Goal: Information Seeking & Learning: Learn about a topic

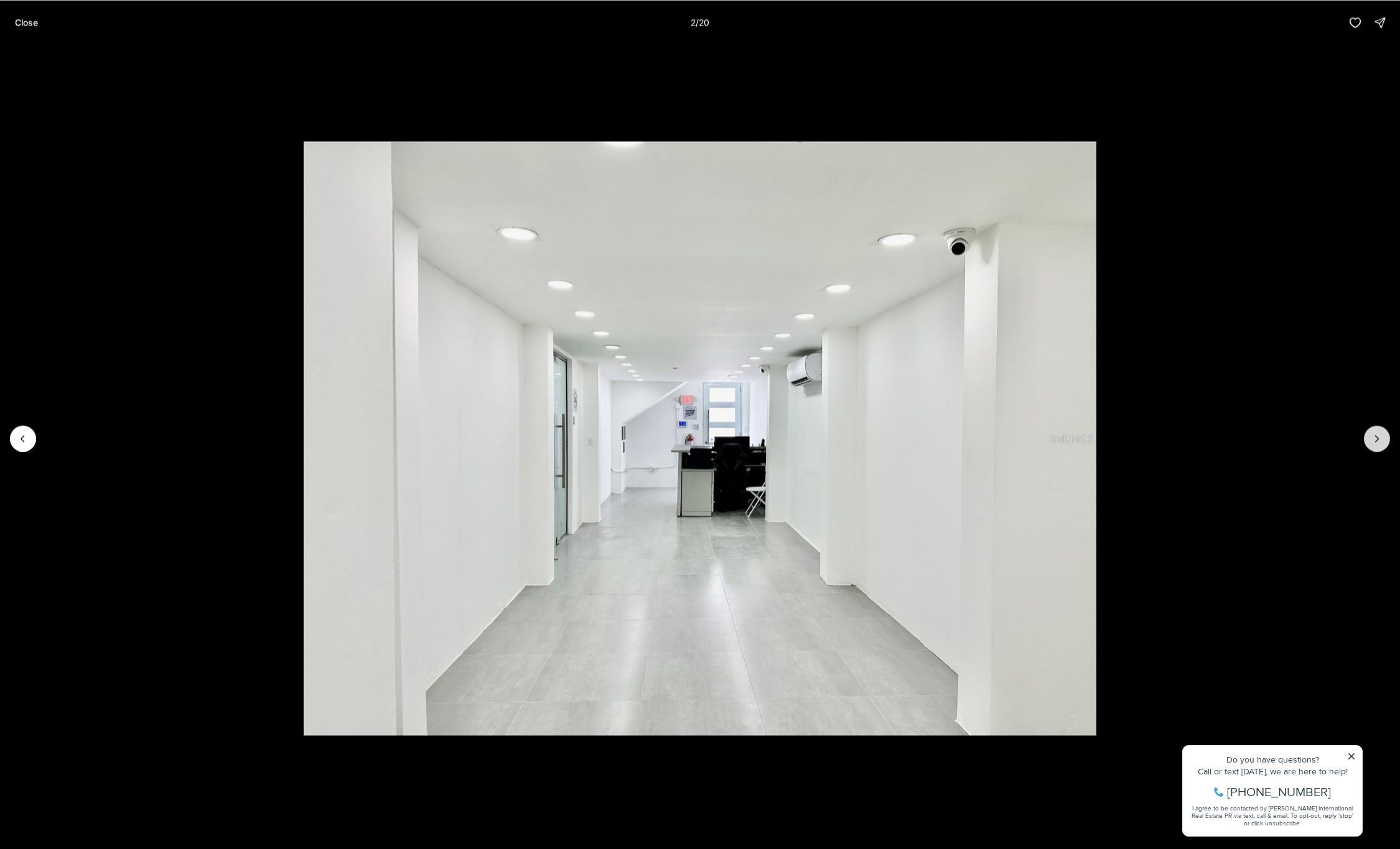
click at [1373, 444] on button "Next slide" at bounding box center [1377, 439] width 26 height 26
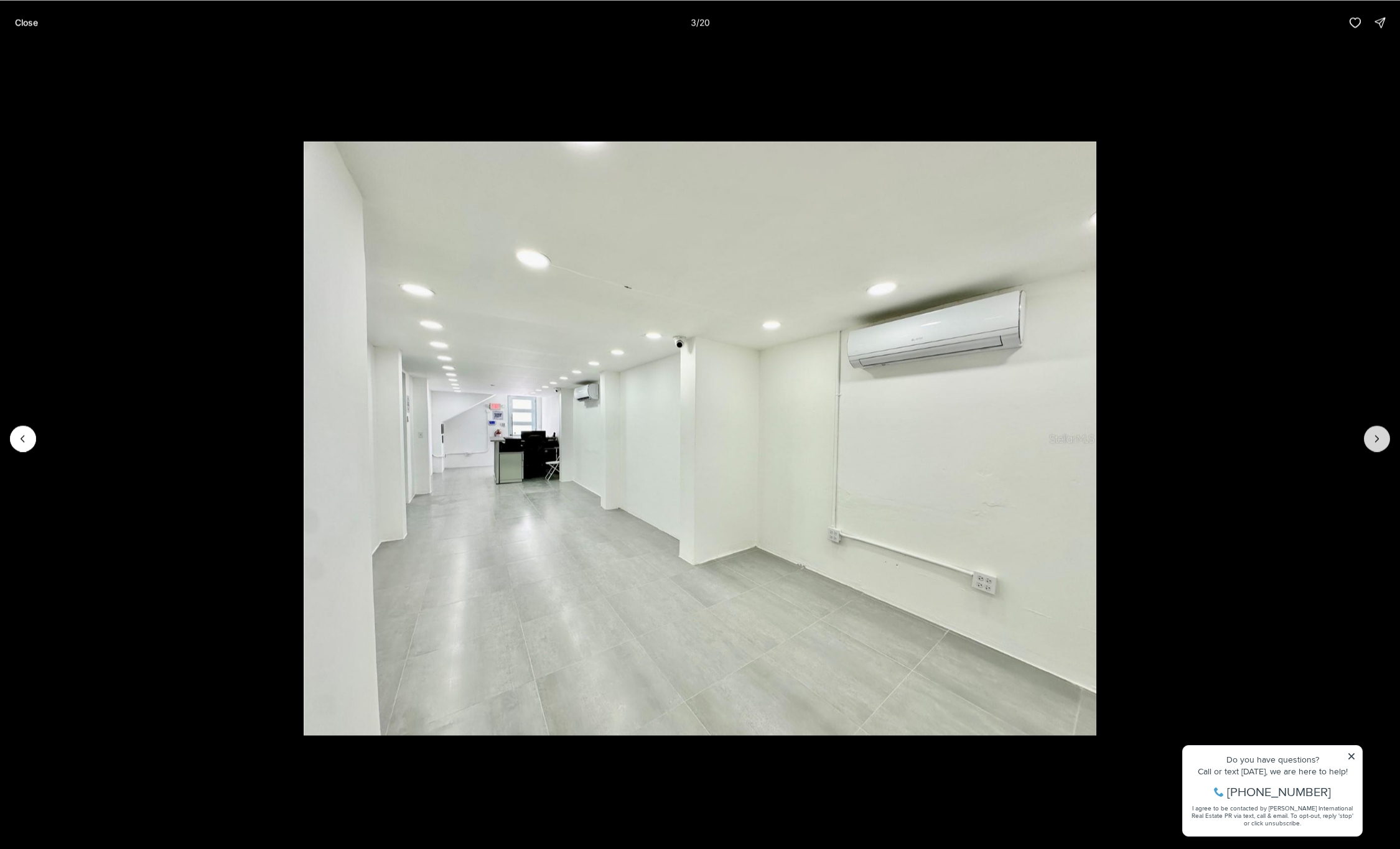
click at [1371, 441] on icon "Next slide" at bounding box center [1376, 438] width 12 height 12
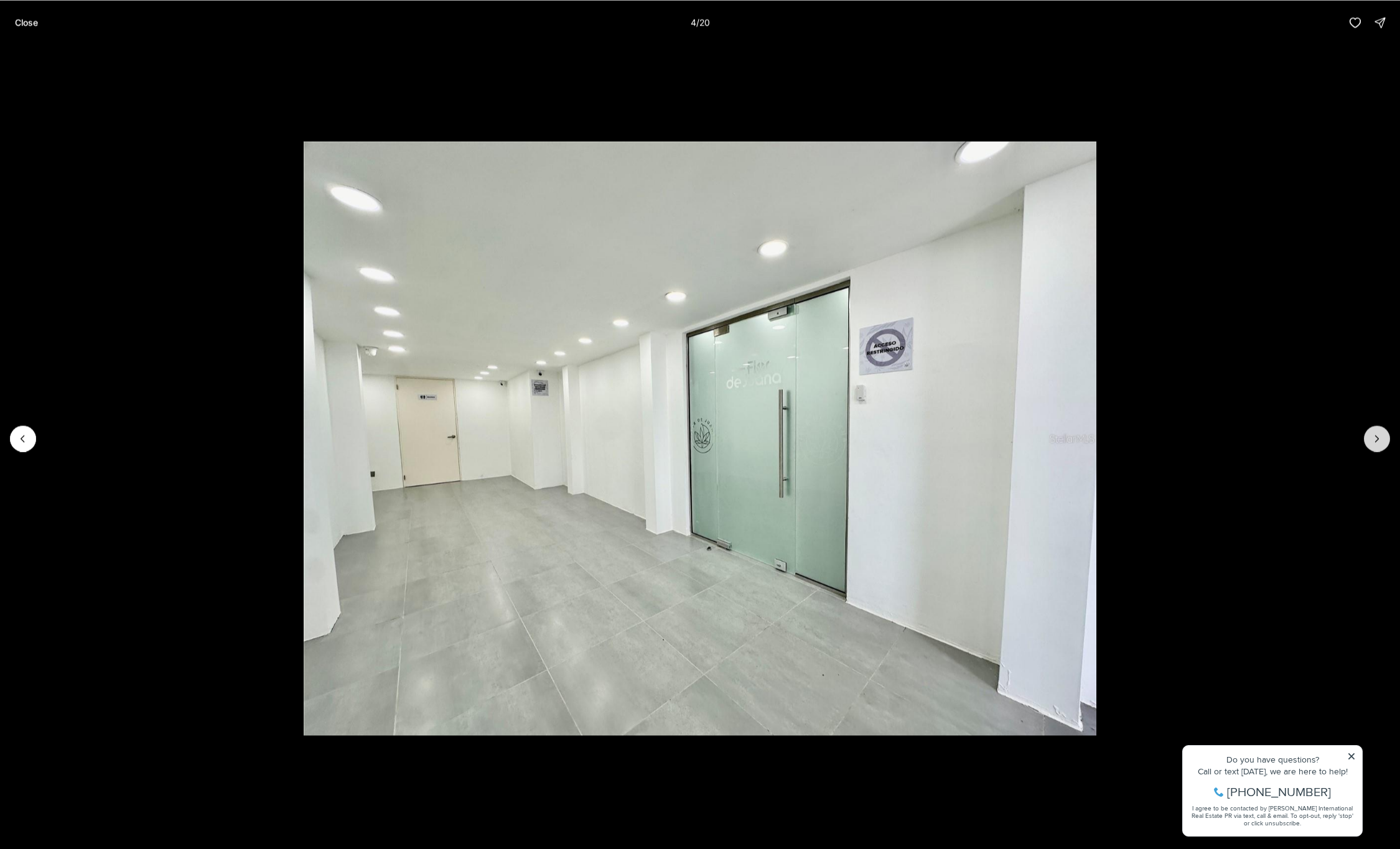
click at [1378, 442] on icon "Next slide" at bounding box center [1376, 438] width 12 height 12
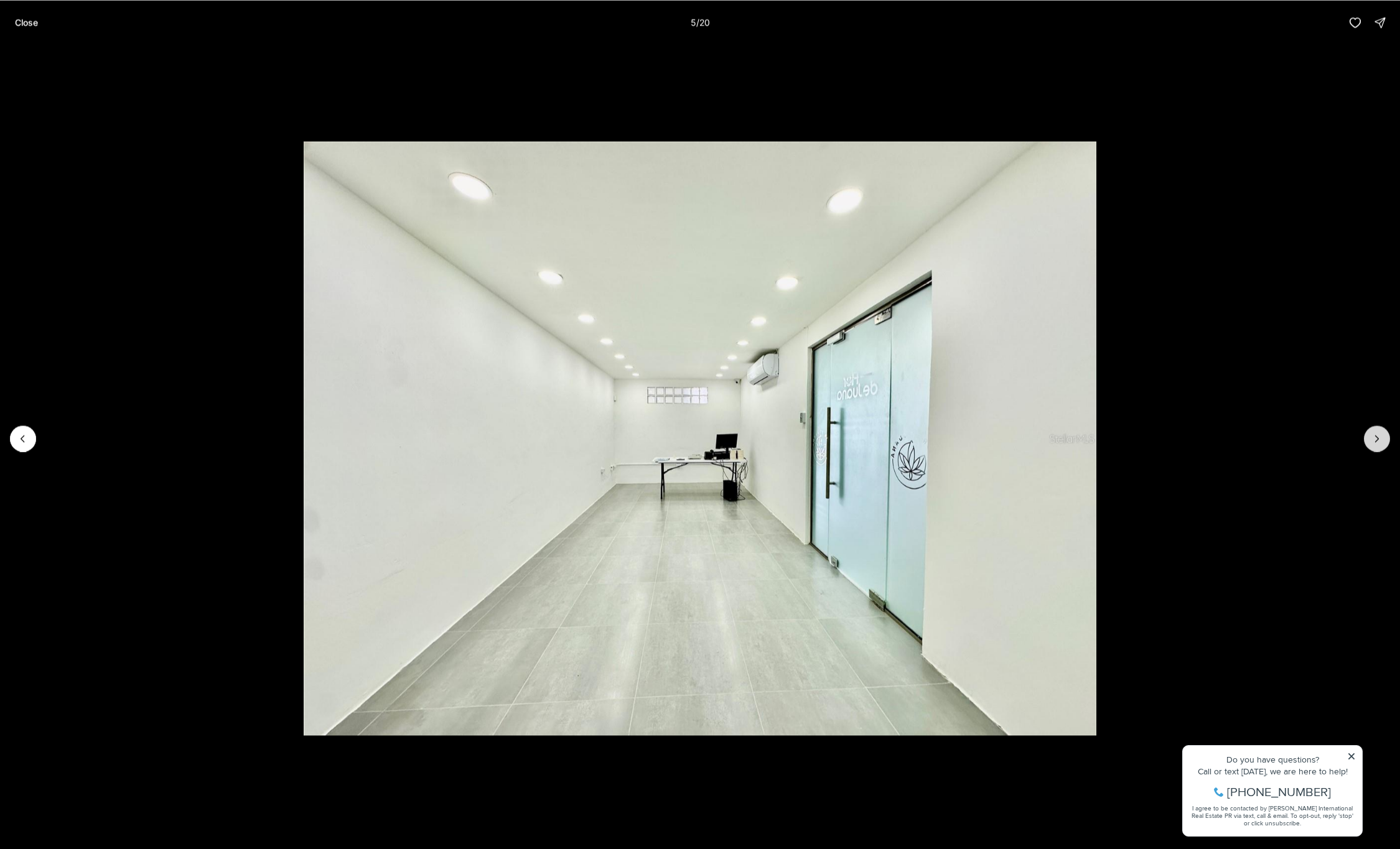
click at [1379, 445] on button "Next slide" at bounding box center [1377, 439] width 26 height 26
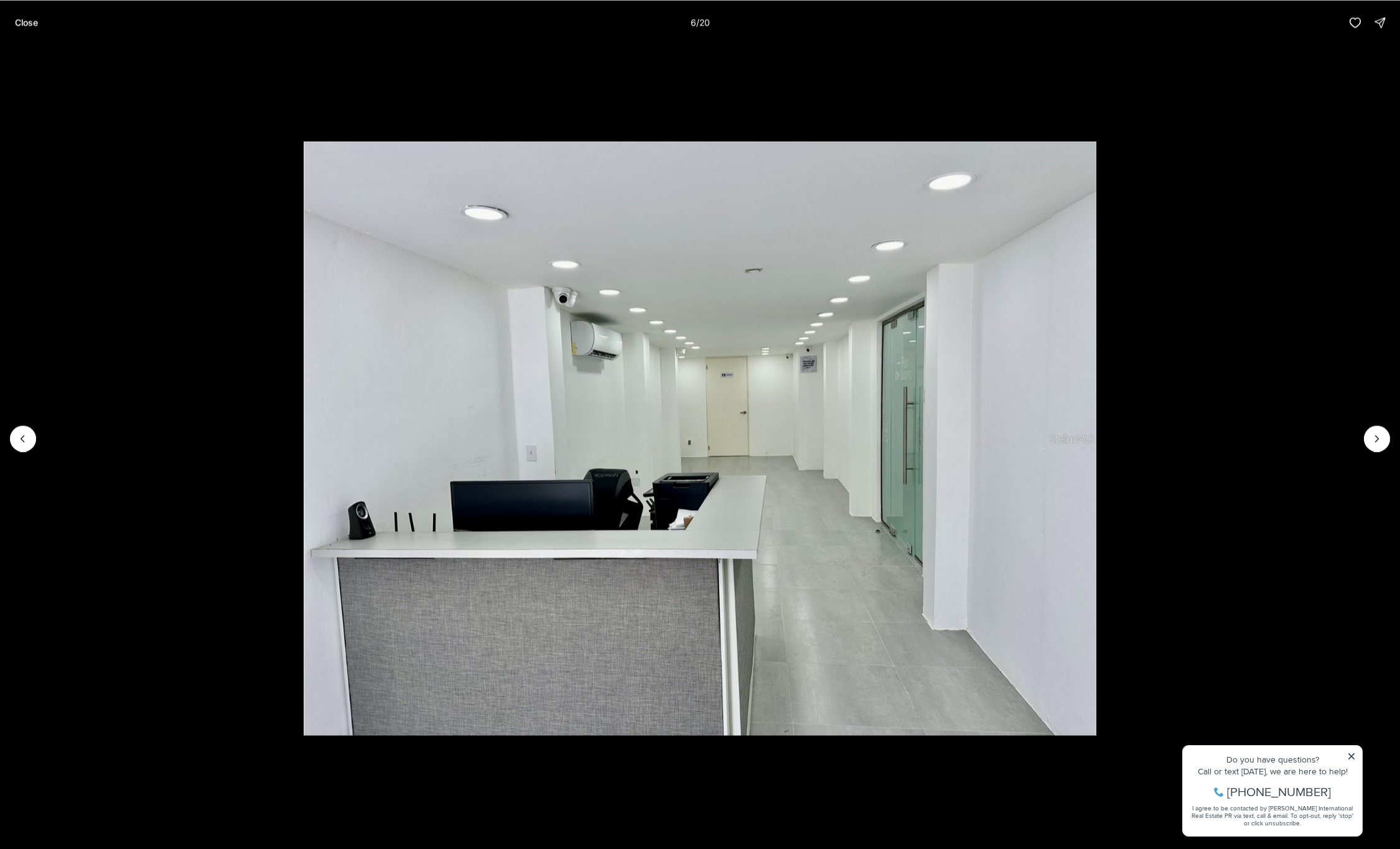
click at [1390, 443] on li "6 of 20" at bounding box center [700, 438] width 1400 height 787
click at [1378, 440] on icon "Next slide" at bounding box center [1376, 438] width 12 height 12
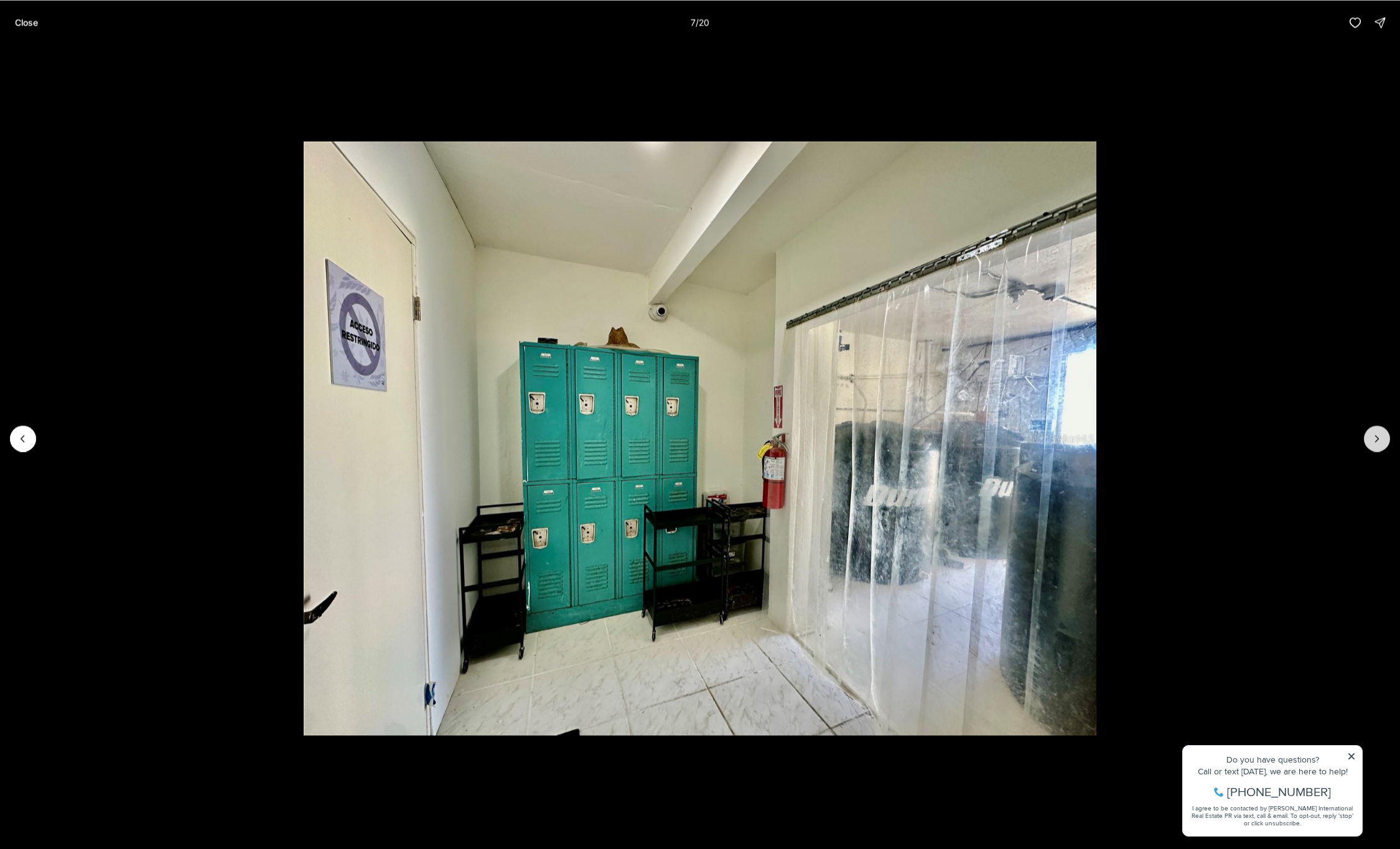
click at [1378, 440] on icon "Next slide" at bounding box center [1376, 438] width 12 height 12
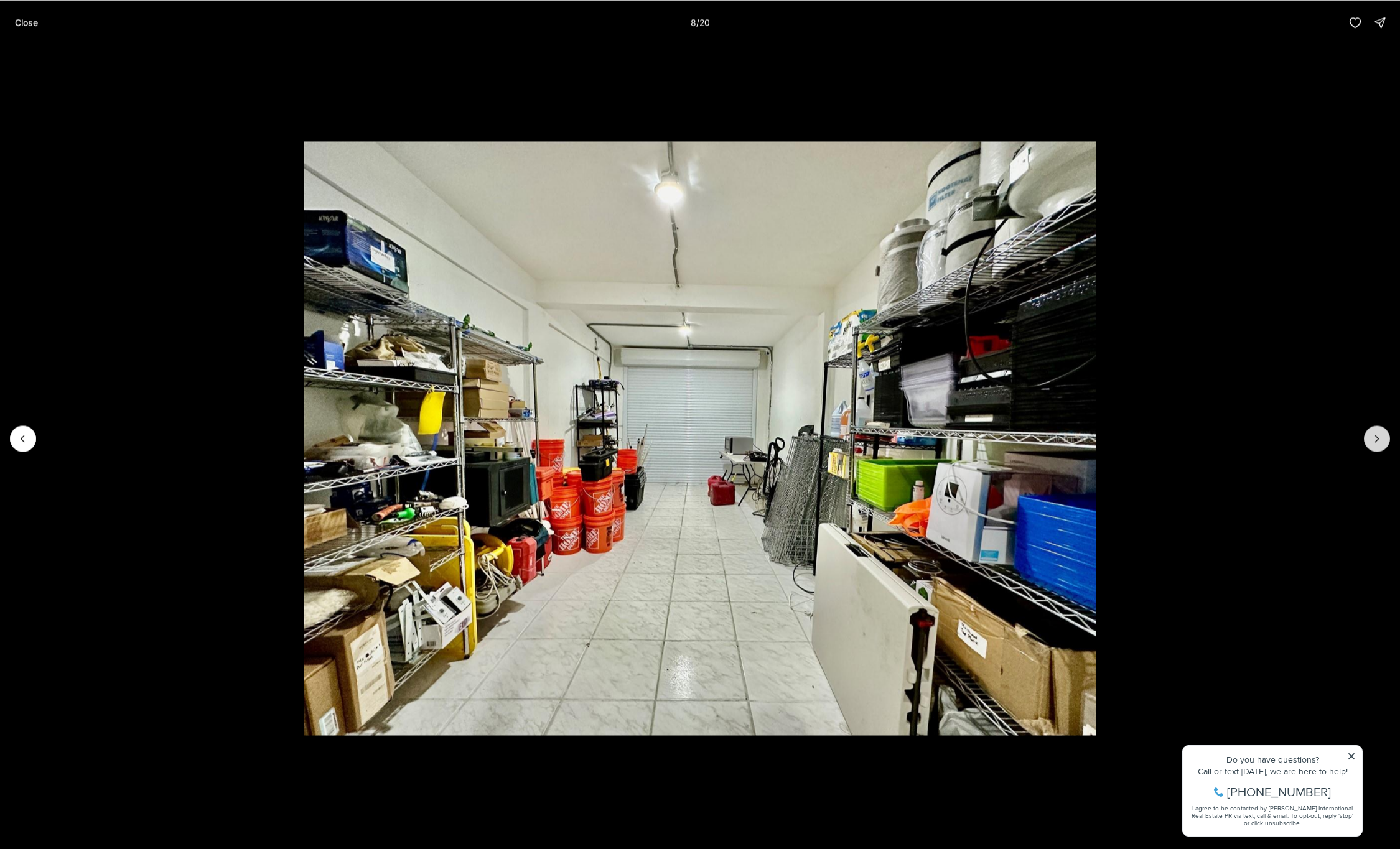
click at [1378, 440] on icon "Next slide" at bounding box center [1376, 438] width 12 height 12
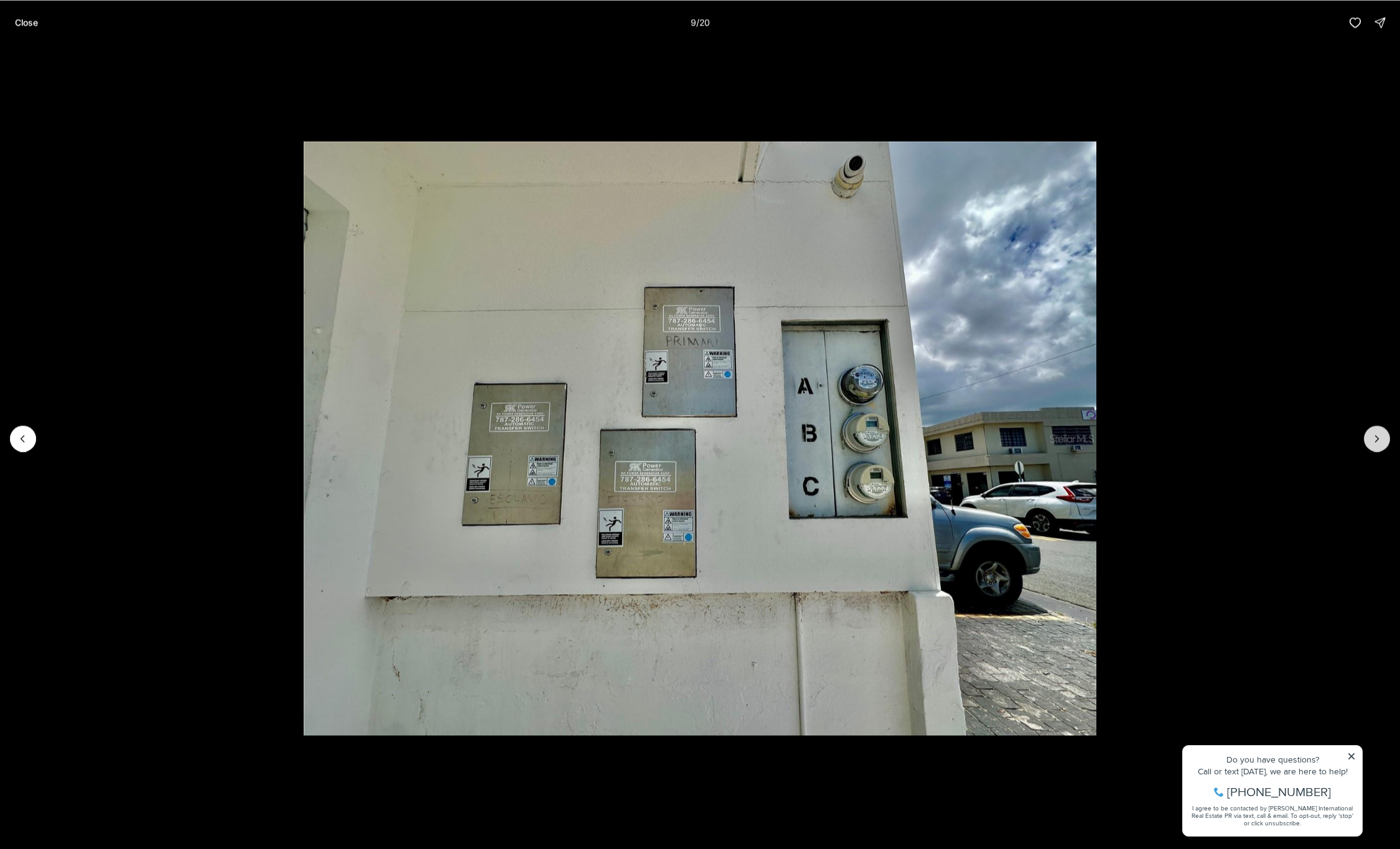
click at [1378, 440] on icon "Next slide" at bounding box center [1376, 438] width 12 height 12
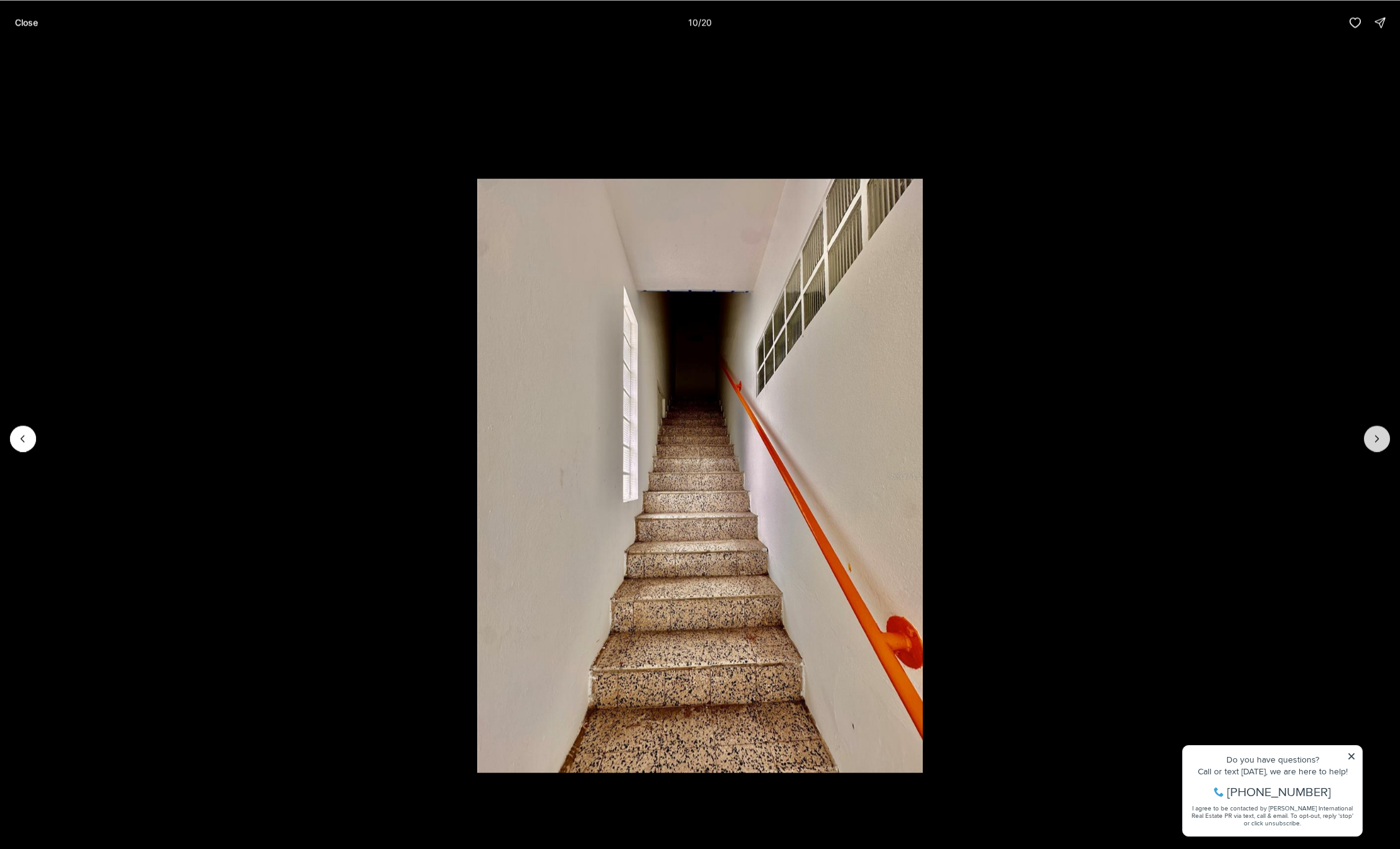
click at [1378, 440] on icon "Next slide" at bounding box center [1376, 438] width 12 height 12
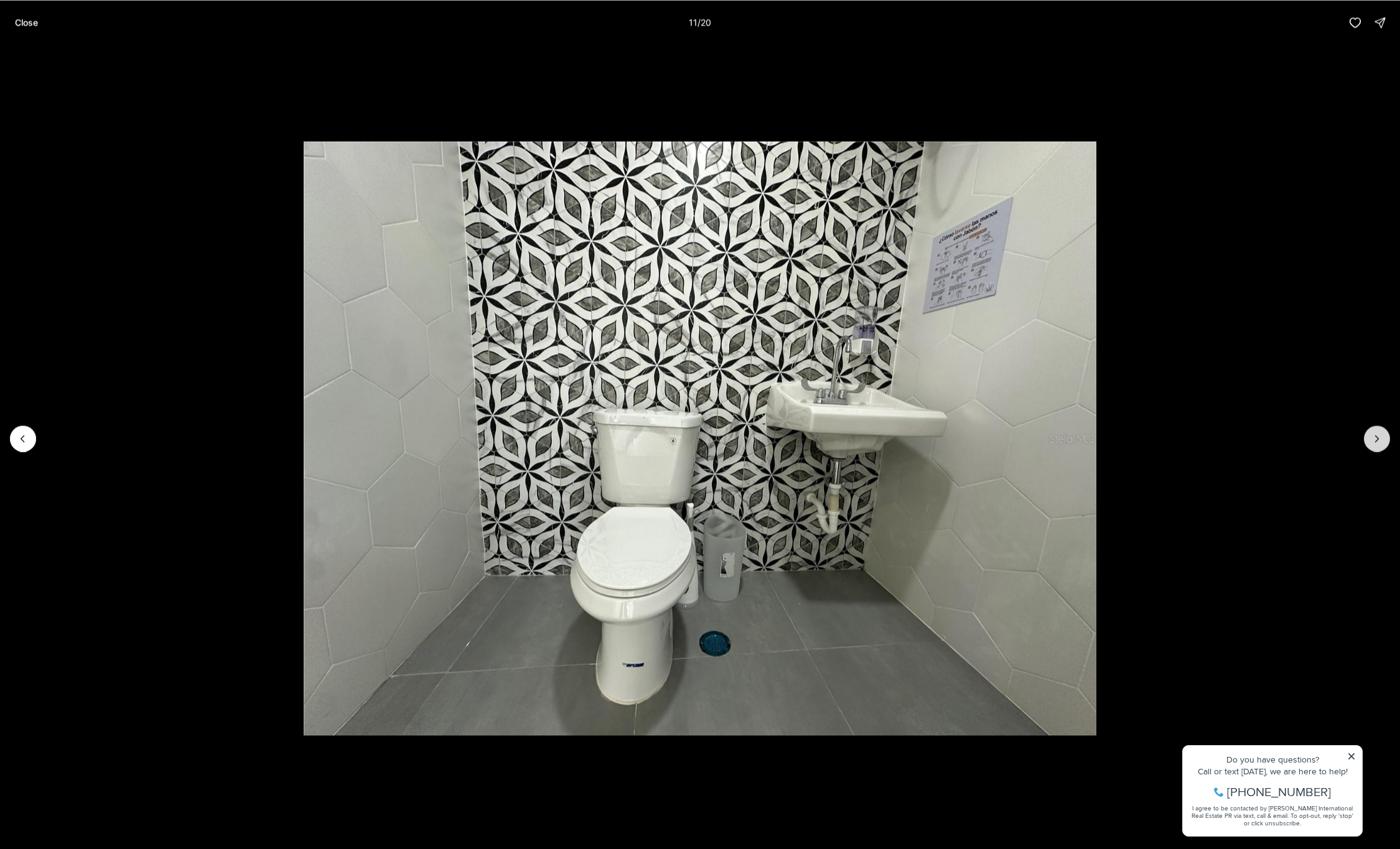
click at [1364, 436] on button "Next slide" at bounding box center [1377, 439] width 26 height 26
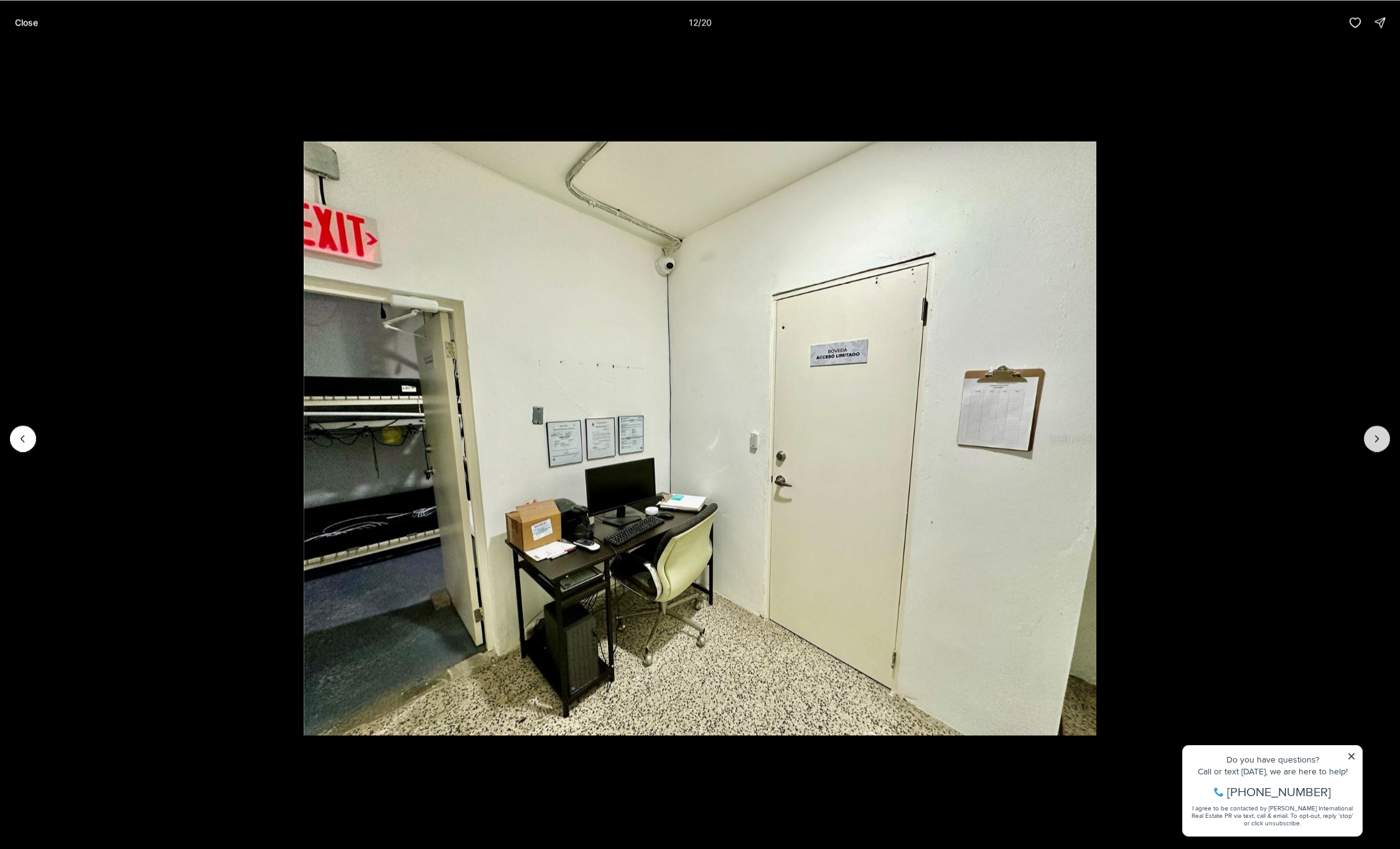
click at [1379, 440] on icon "Next slide" at bounding box center [1376, 438] width 12 height 12
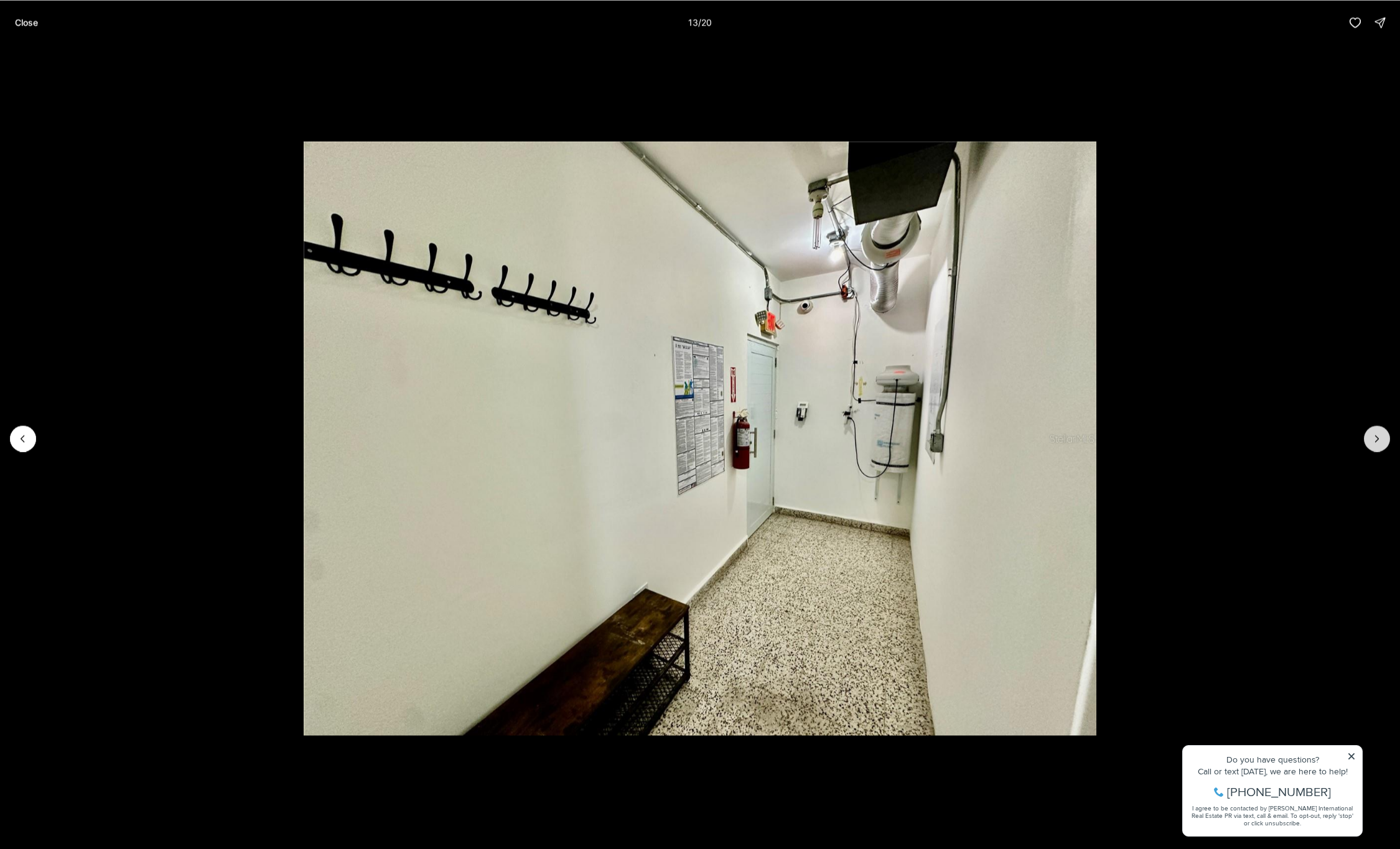
click at [1378, 444] on button "Next slide" at bounding box center [1377, 439] width 26 height 26
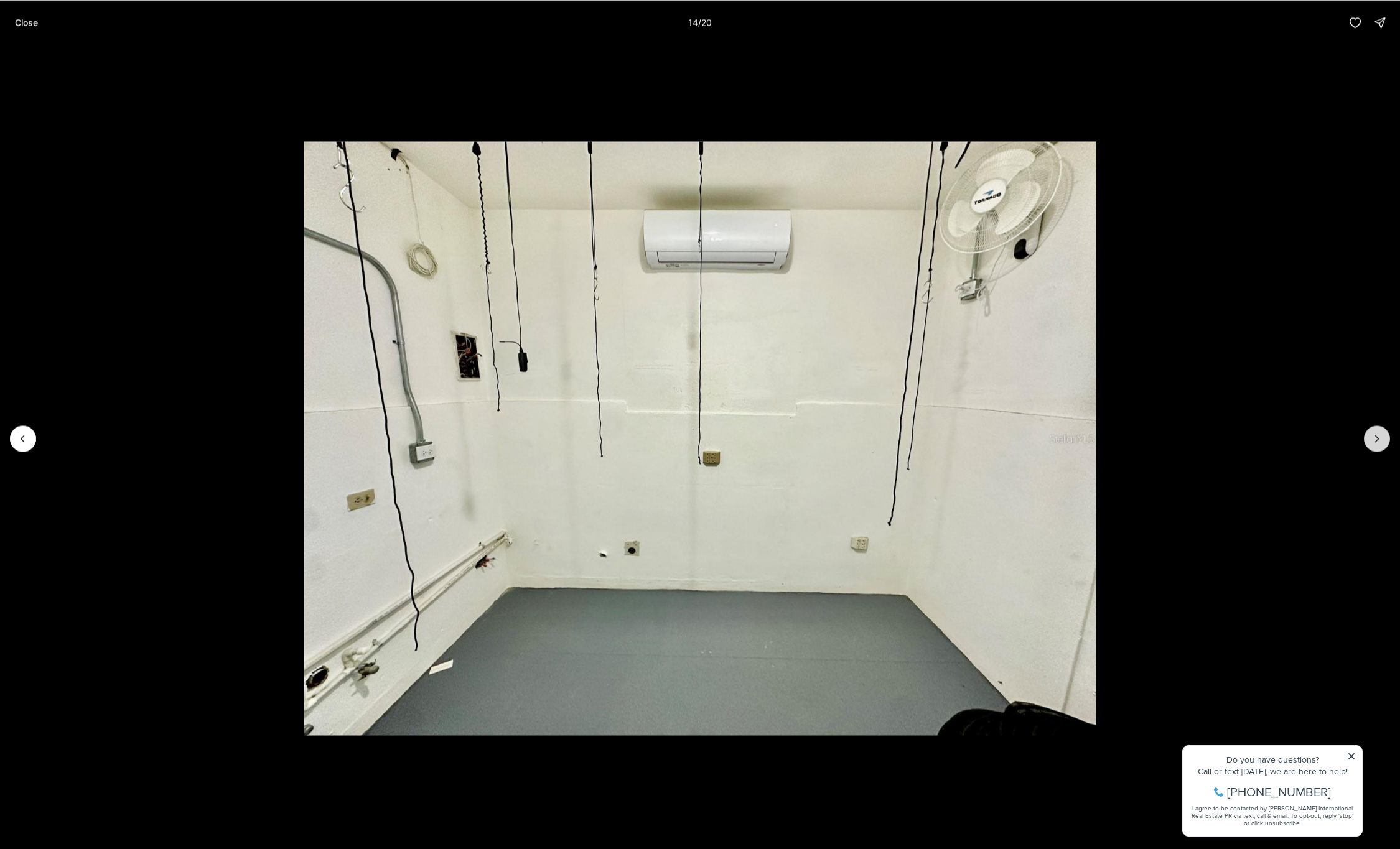
click at [1378, 444] on button "Next slide" at bounding box center [1377, 439] width 26 height 26
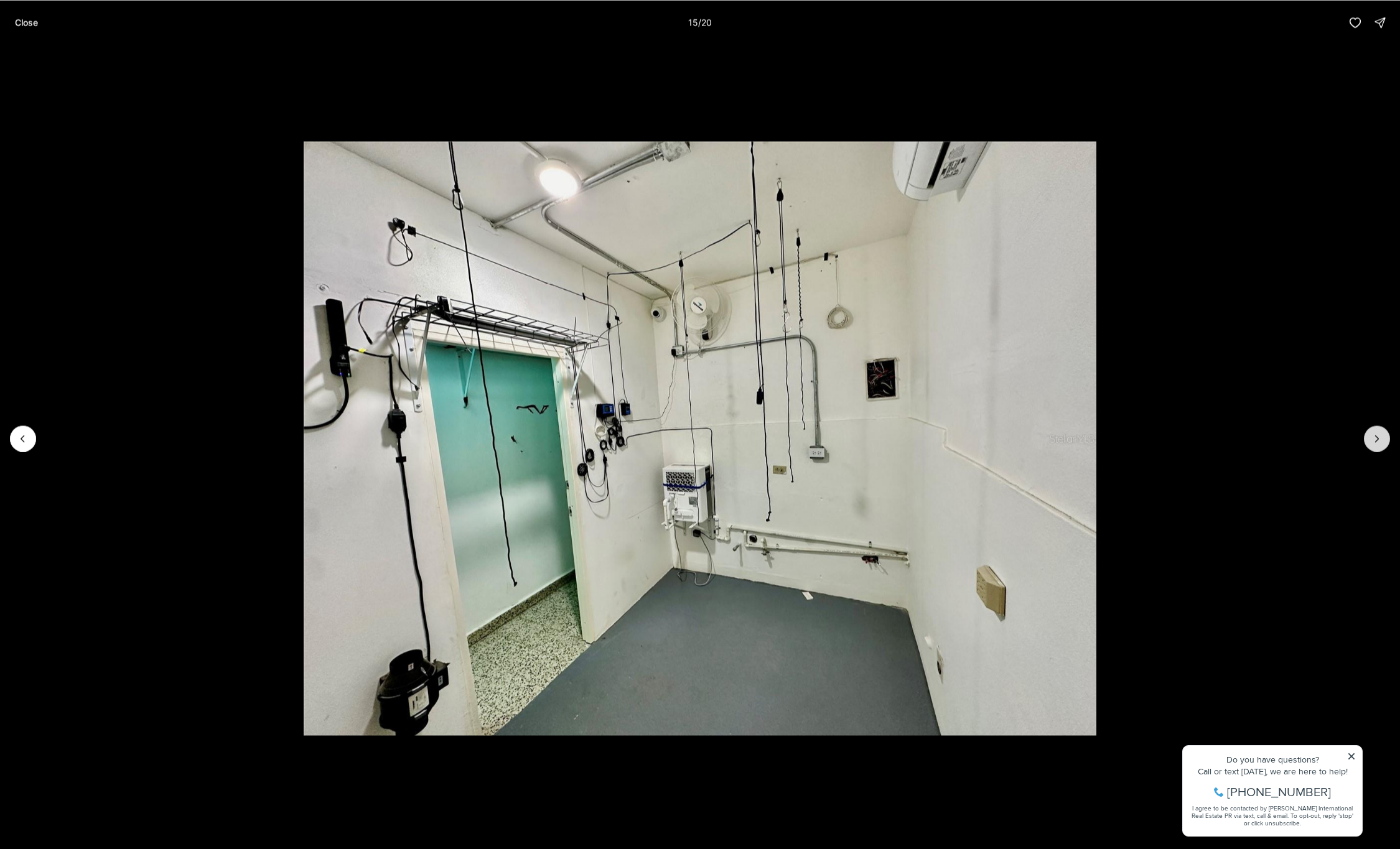
click at [1378, 444] on button "Next slide" at bounding box center [1377, 439] width 26 height 26
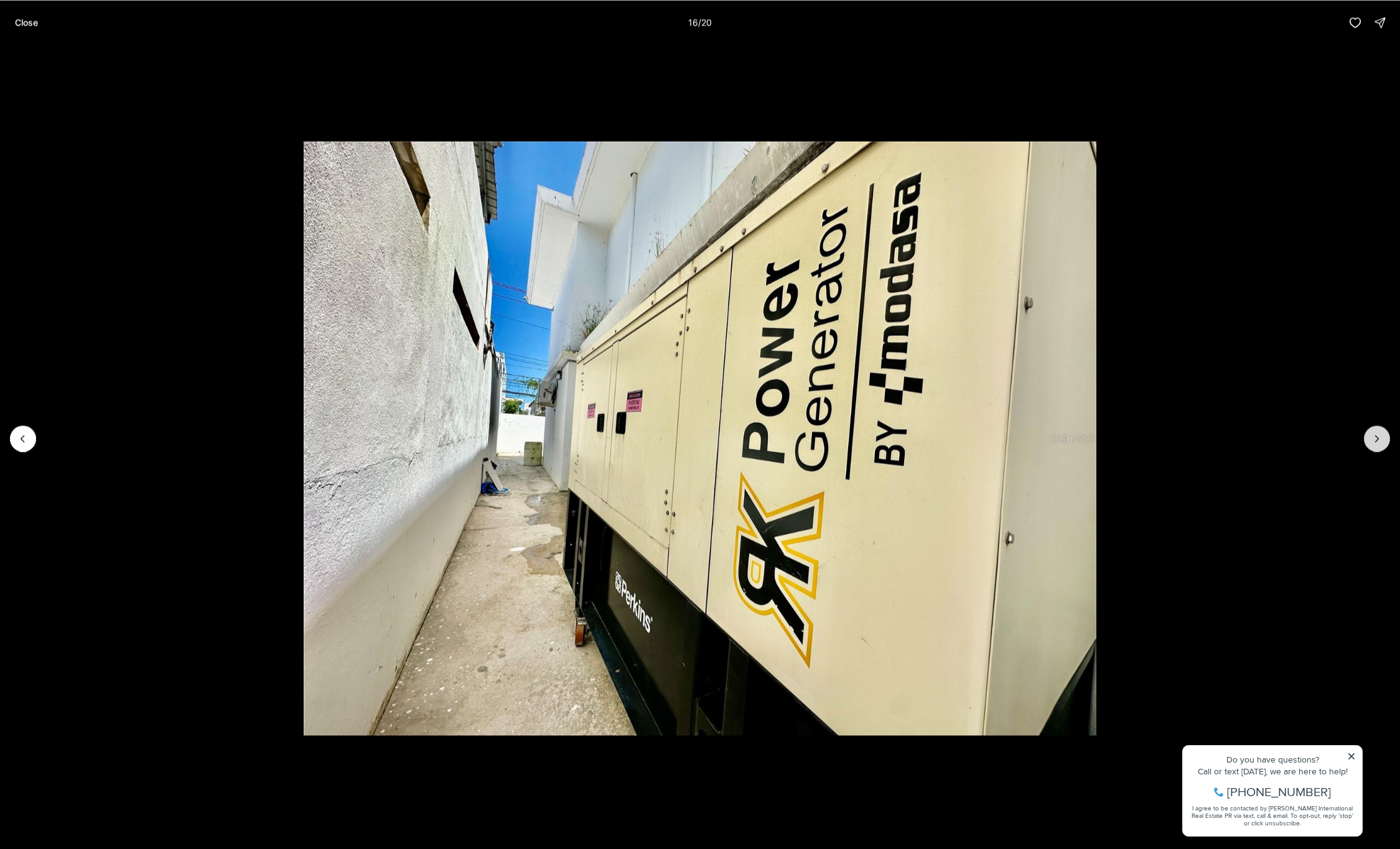
click at [1378, 444] on button "Next slide" at bounding box center [1377, 439] width 26 height 26
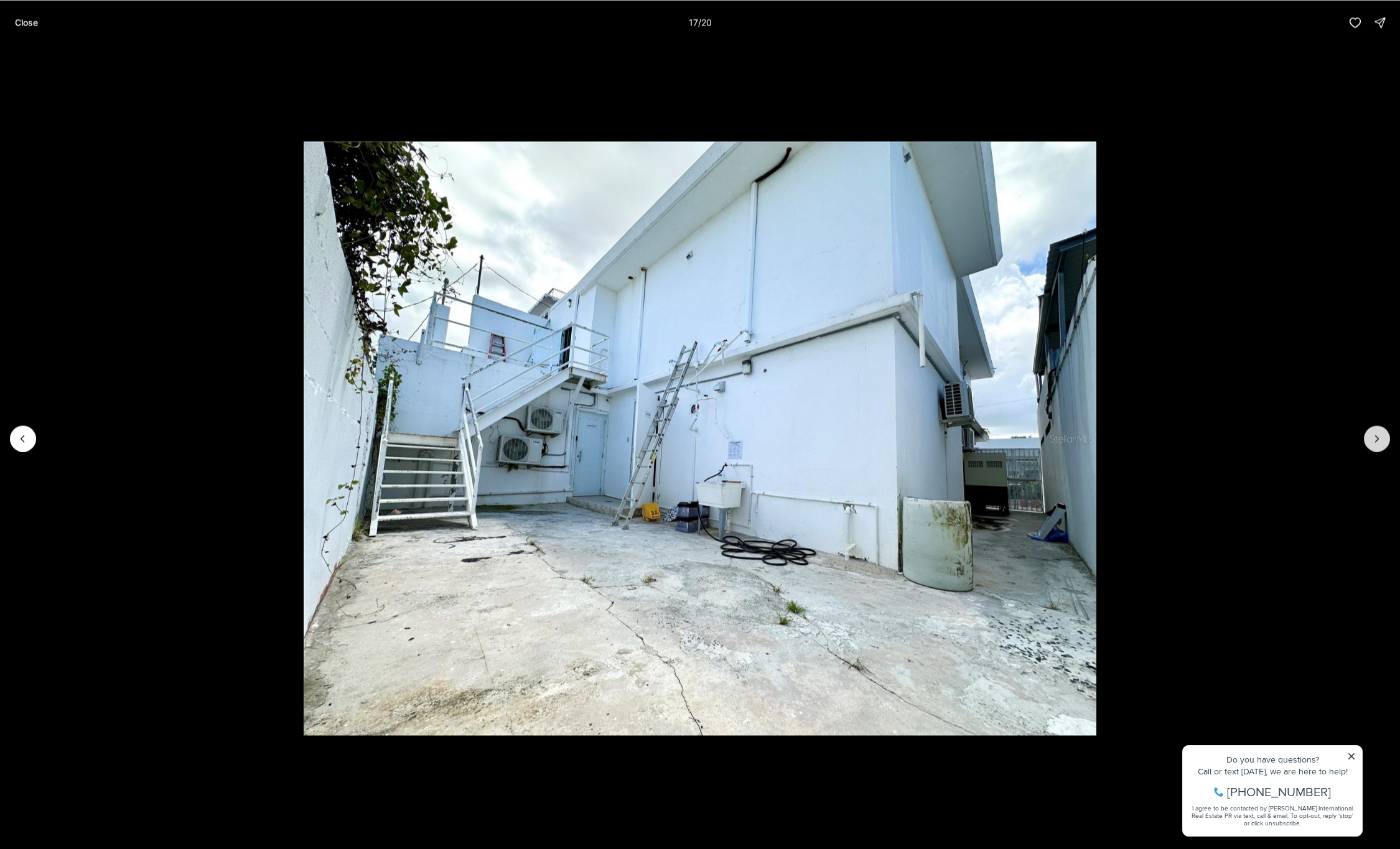
click at [1378, 444] on button "Next slide" at bounding box center [1377, 439] width 26 height 26
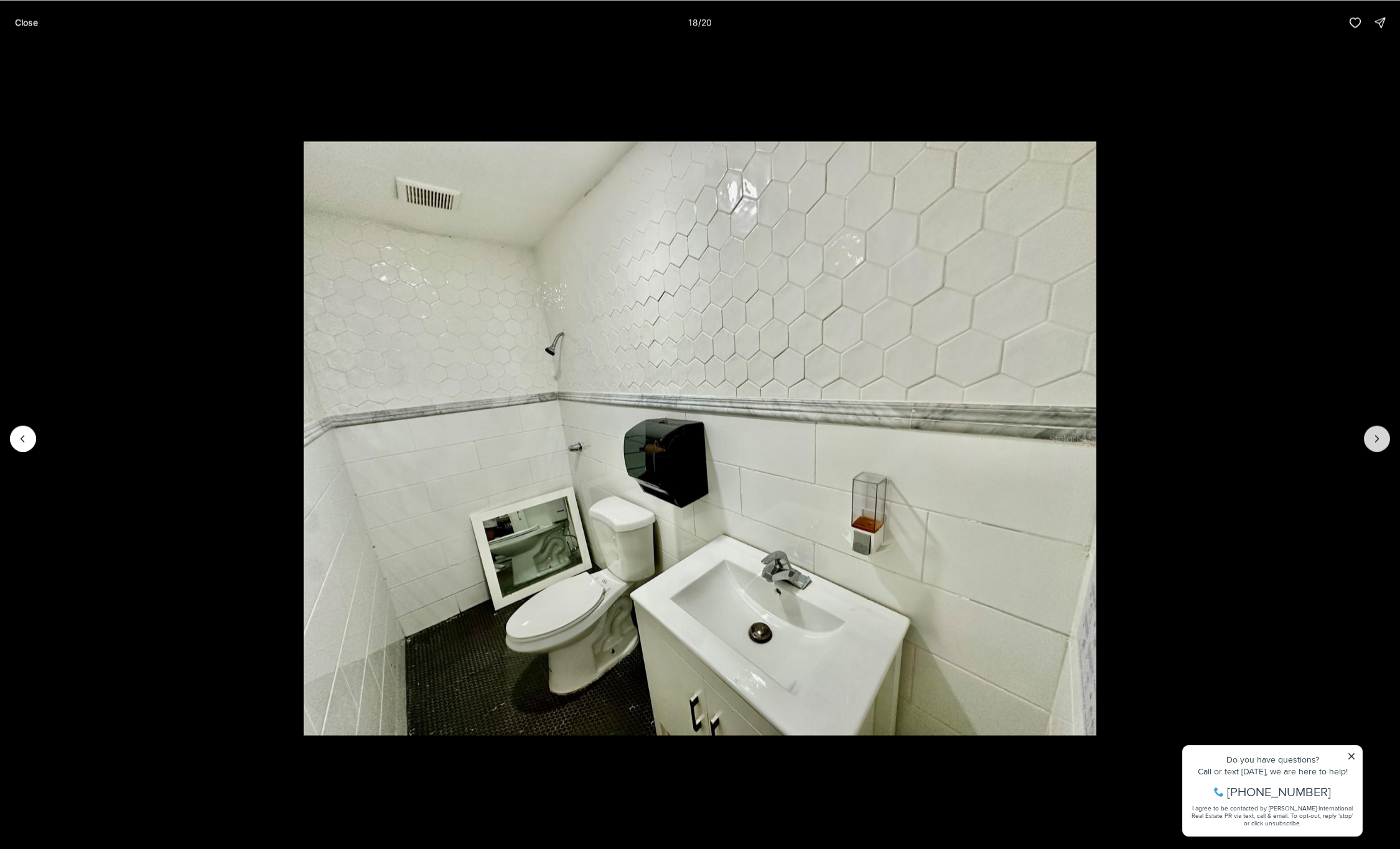
click at [1378, 444] on button "Next slide" at bounding box center [1377, 439] width 26 height 26
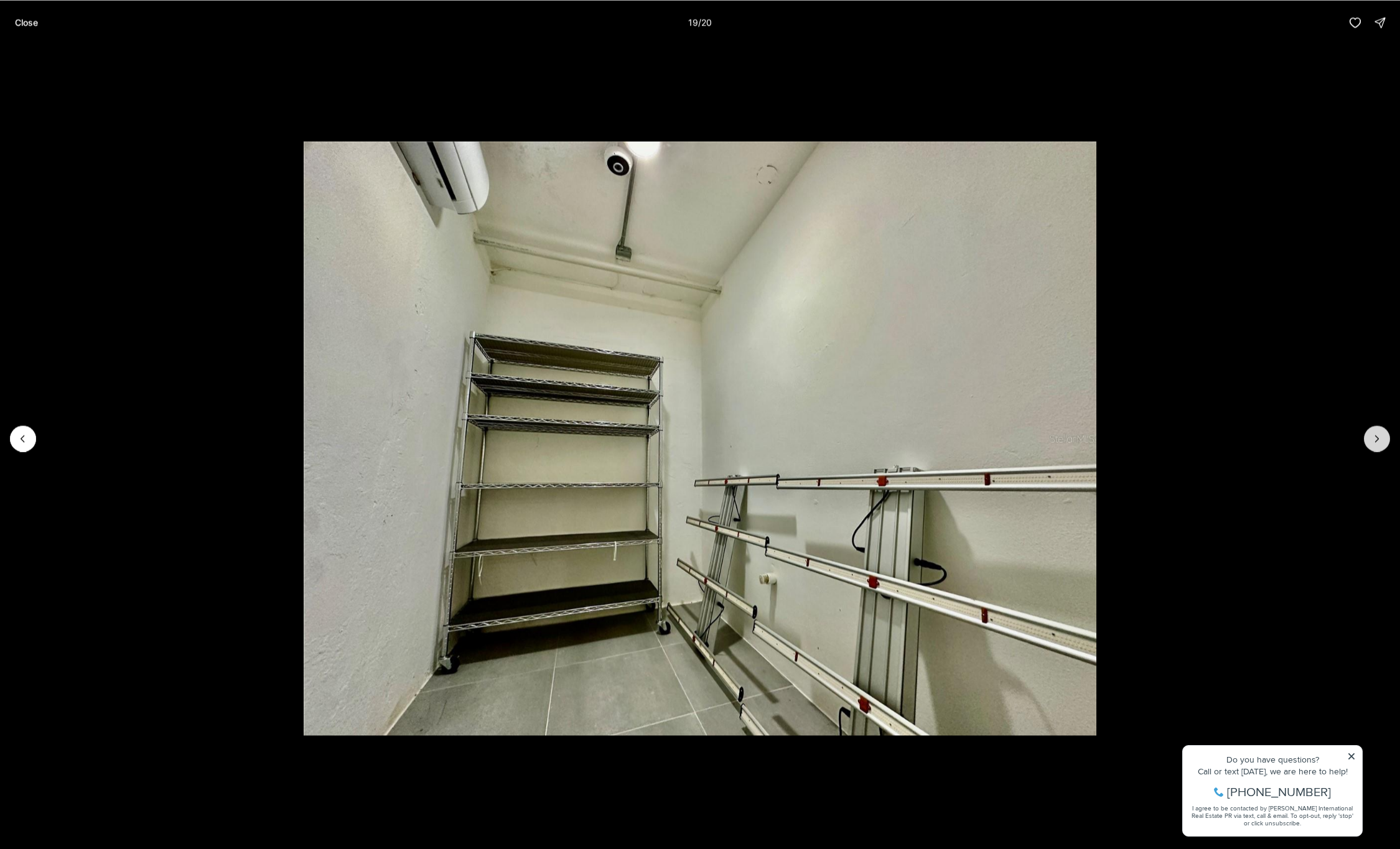
click at [1372, 441] on icon "Next slide" at bounding box center [1376, 438] width 12 height 12
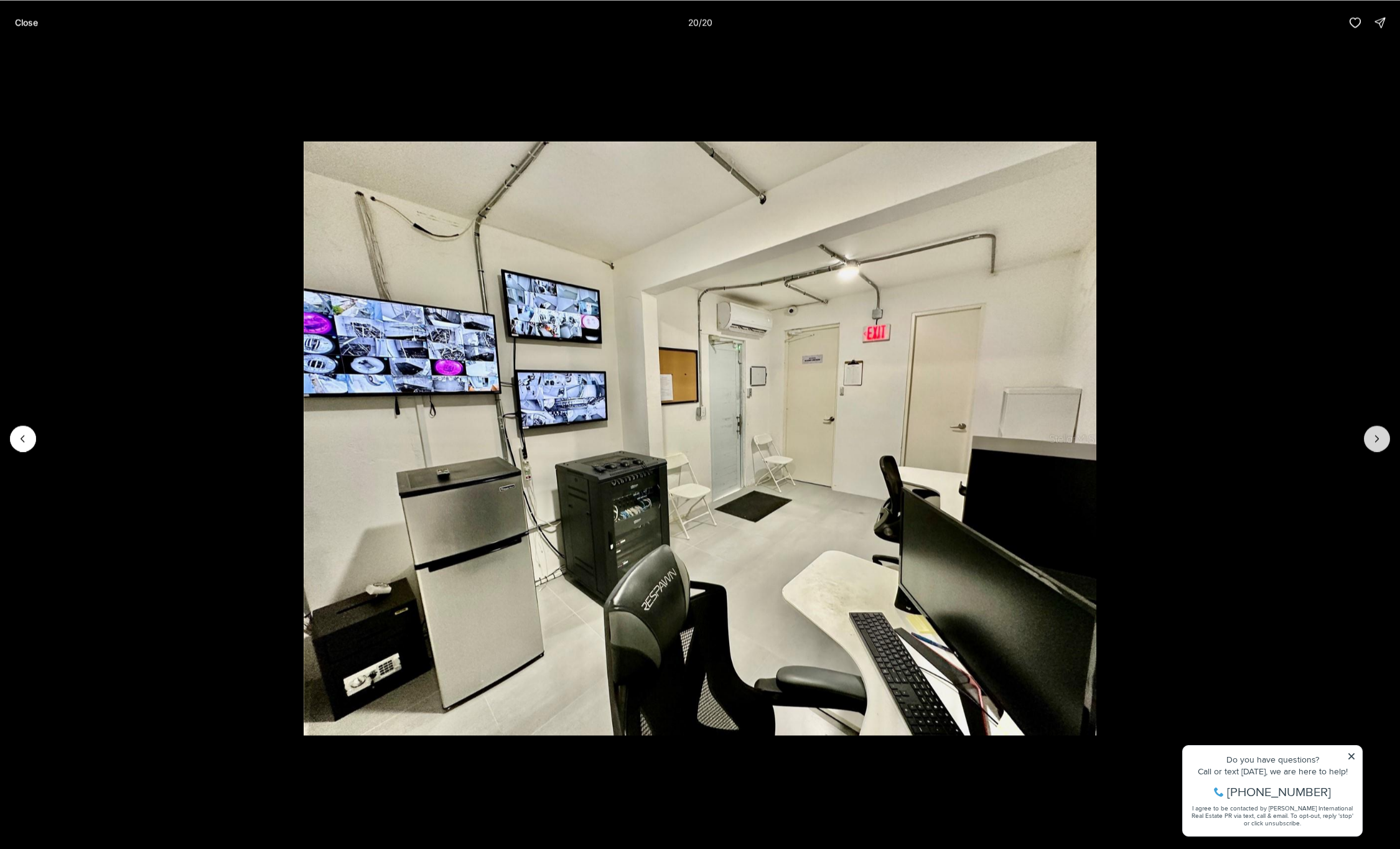
click at [1372, 441] on div at bounding box center [1377, 439] width 26 height 26
click at [1376, 439] on div at bounding box center [1377, 439] width 26 height 26
click at [1333, 357] on li "20 of 20" at bounding box center [700, 438] width 1400 height 787
click at [1352, 757] on li "20 of 20" at bounding box center [700, 438] width 1400 height 787
